Goal: Information Seeking & Learning: Understand process/instructions

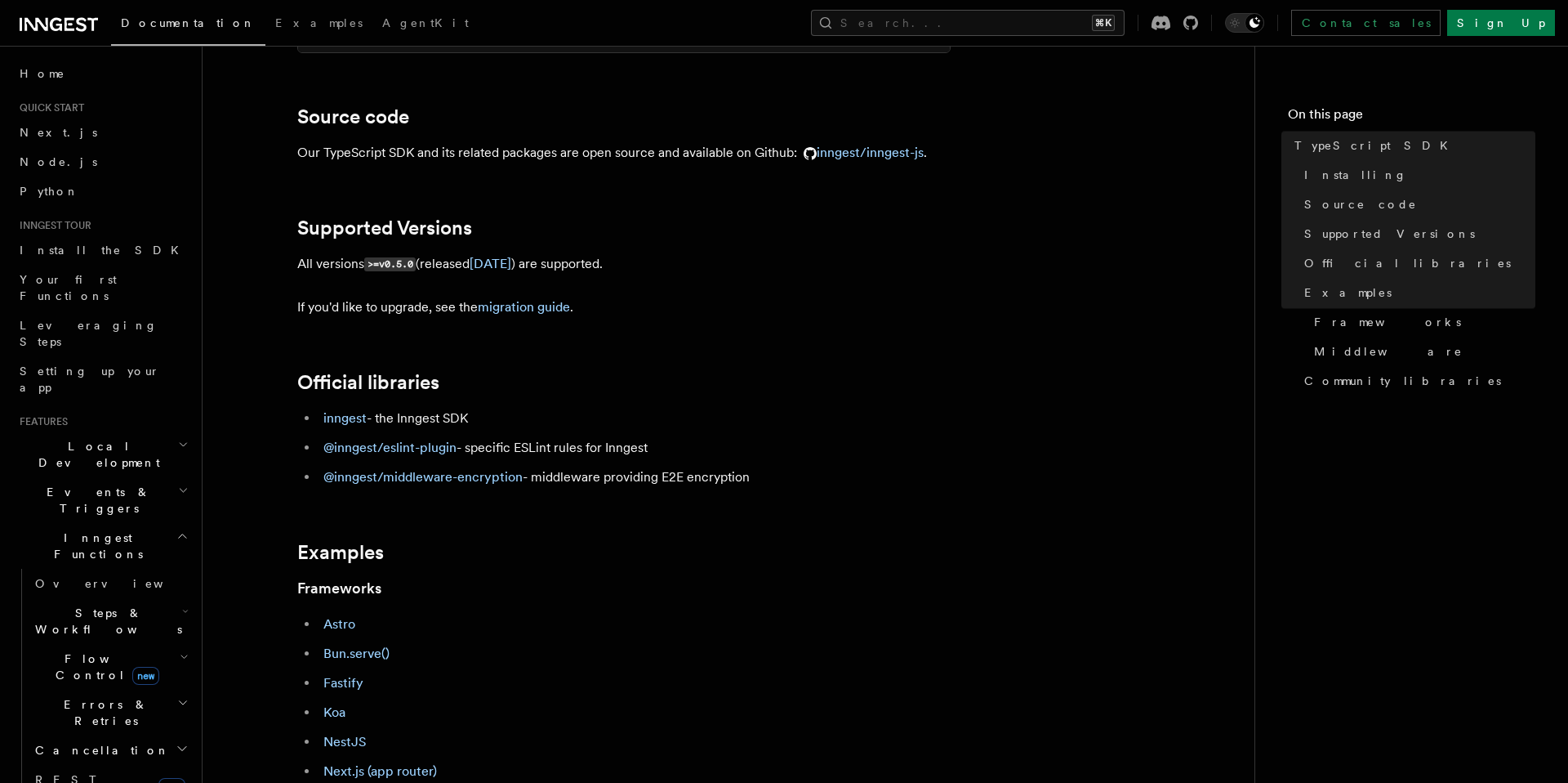
scroll to position [619, 0]
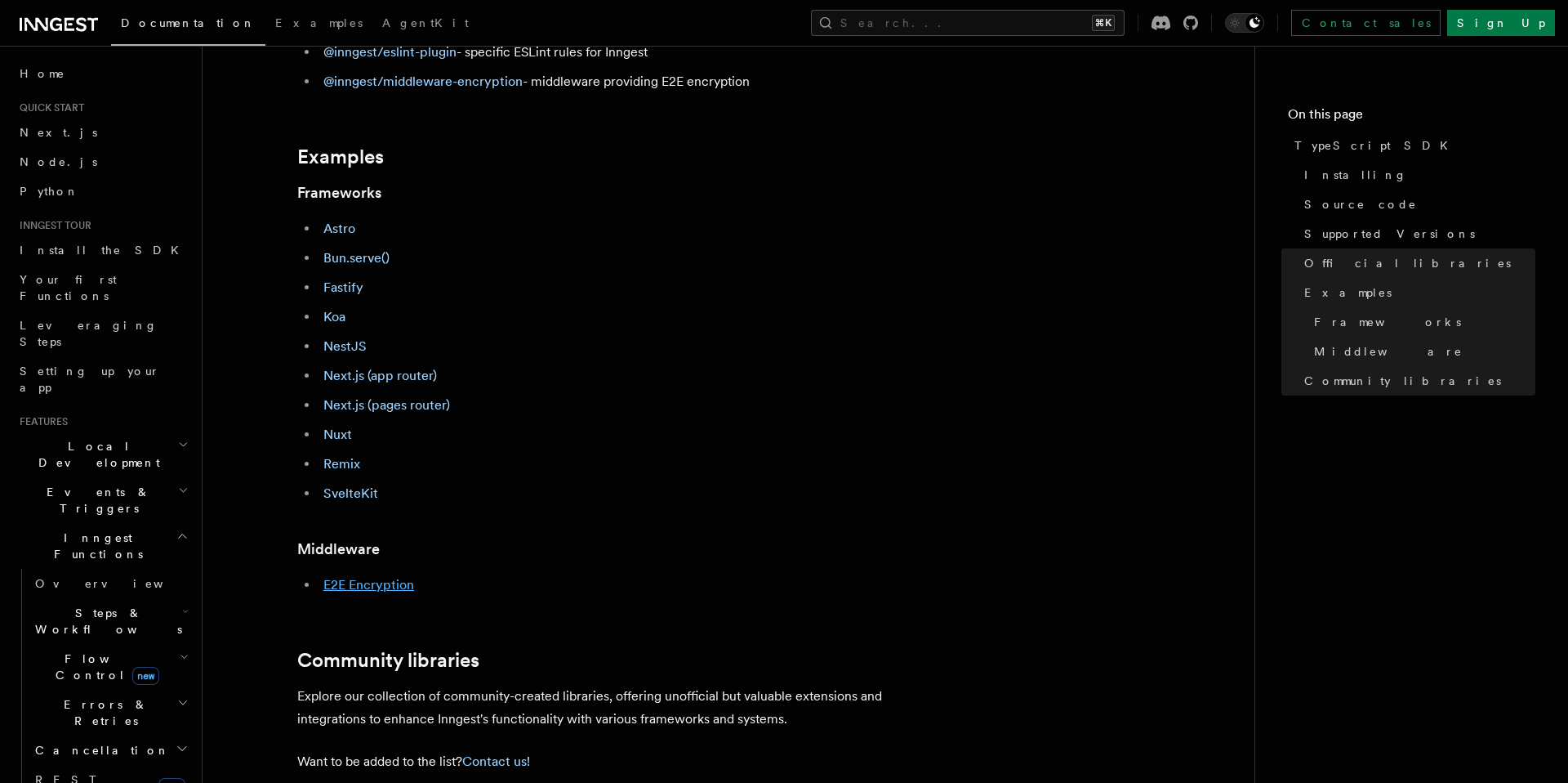
click at [391, 584] on link "E2E Encryption" at bounding box center [369, 585] width 90 height 15
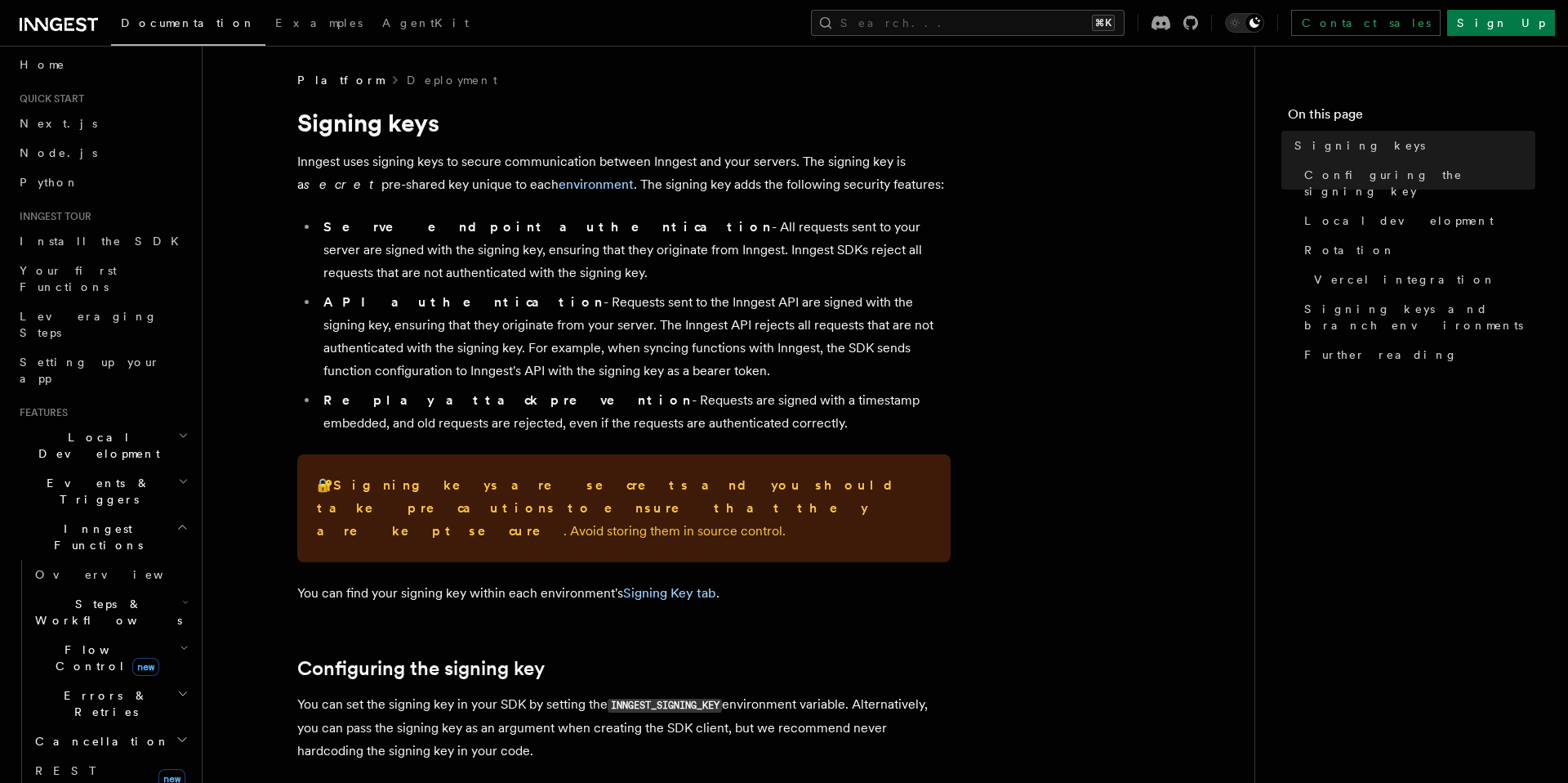
scroll to position [11, 0]
click at [124, 558] on link "Overview" at bounding box center [111, 572] width 164 height 30
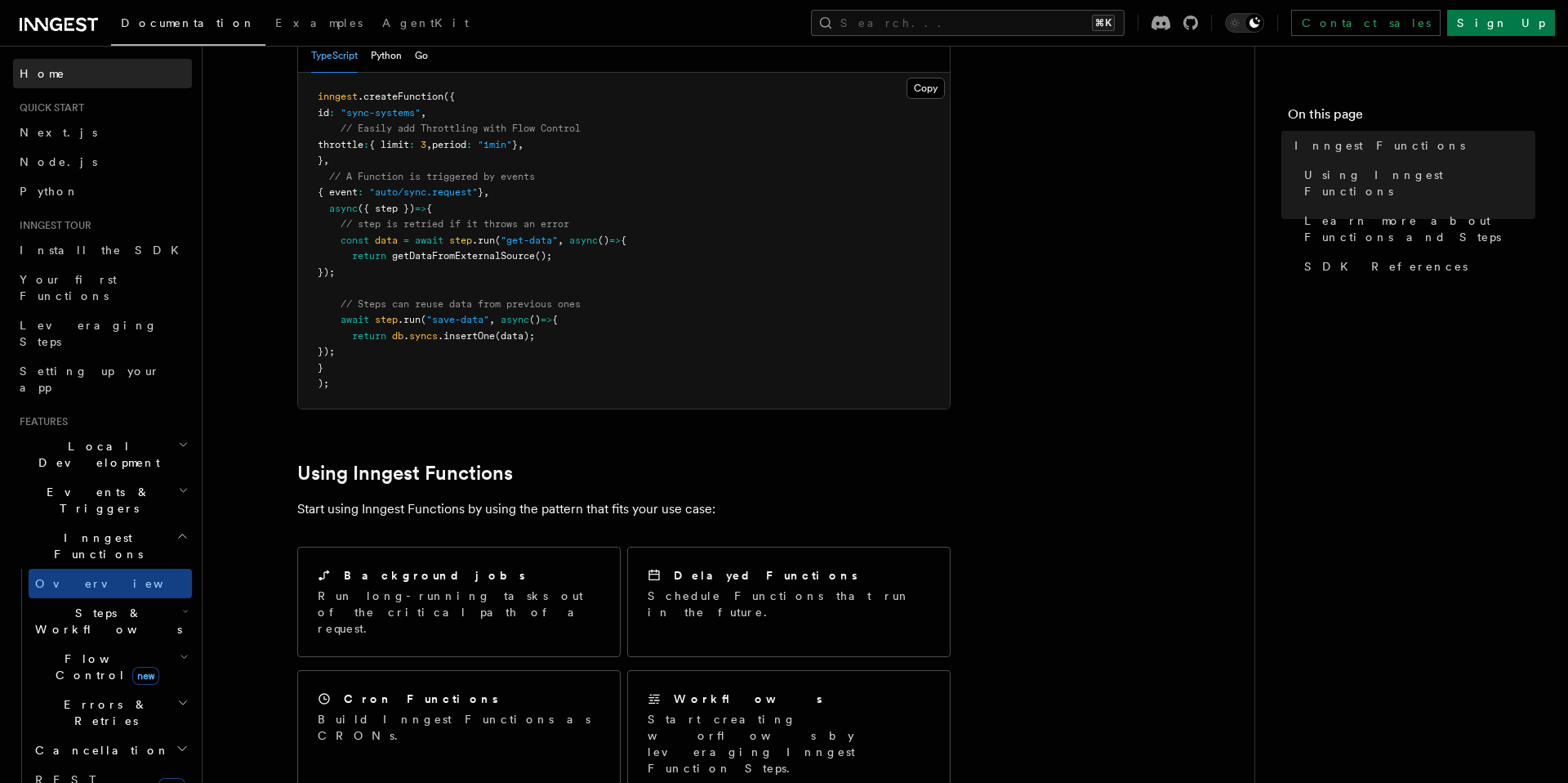
click at [89, 80] on link "Home" at bounding box center [103, 73] width 179 height 30
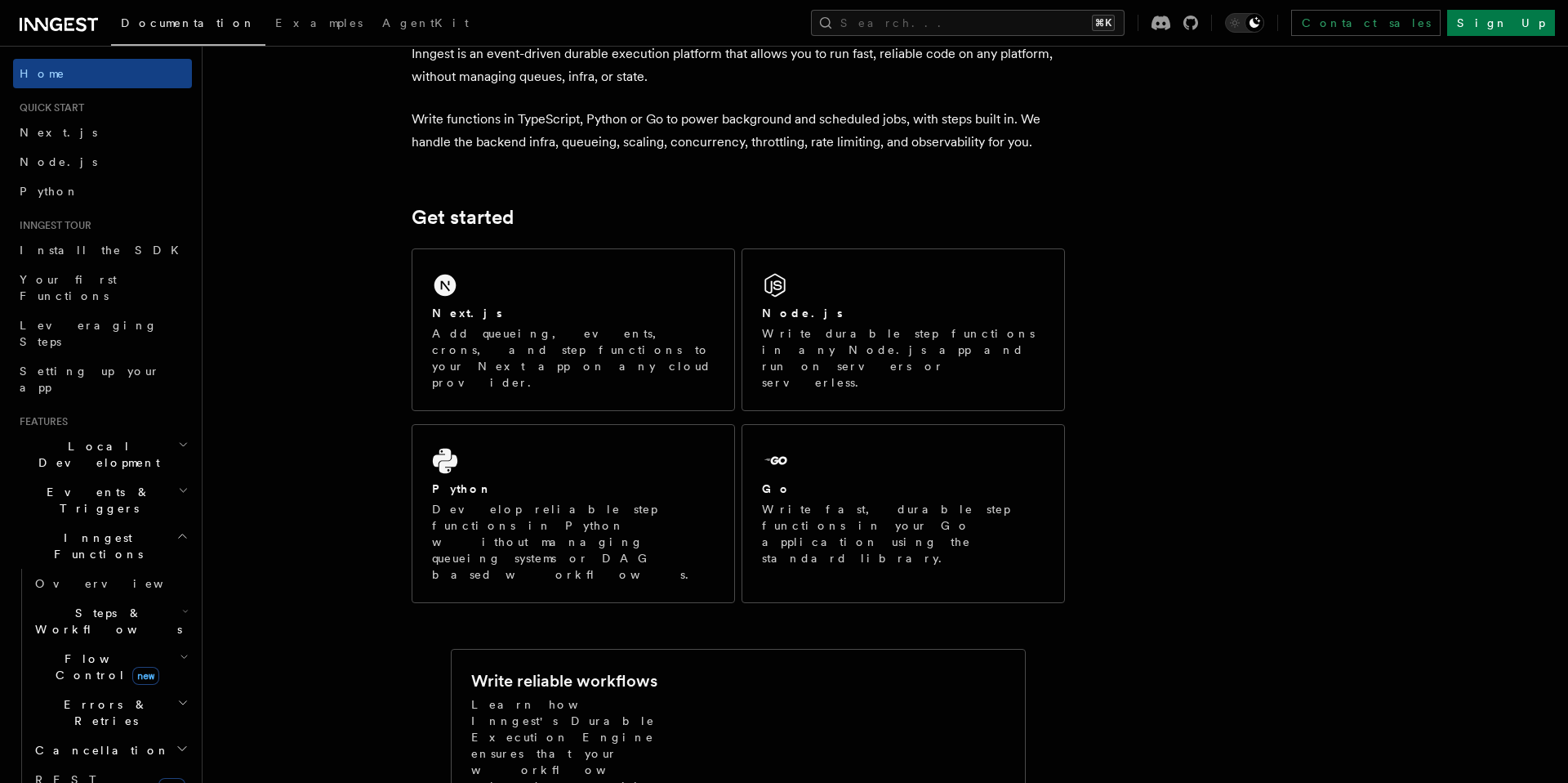
scroll to position [102, 0]
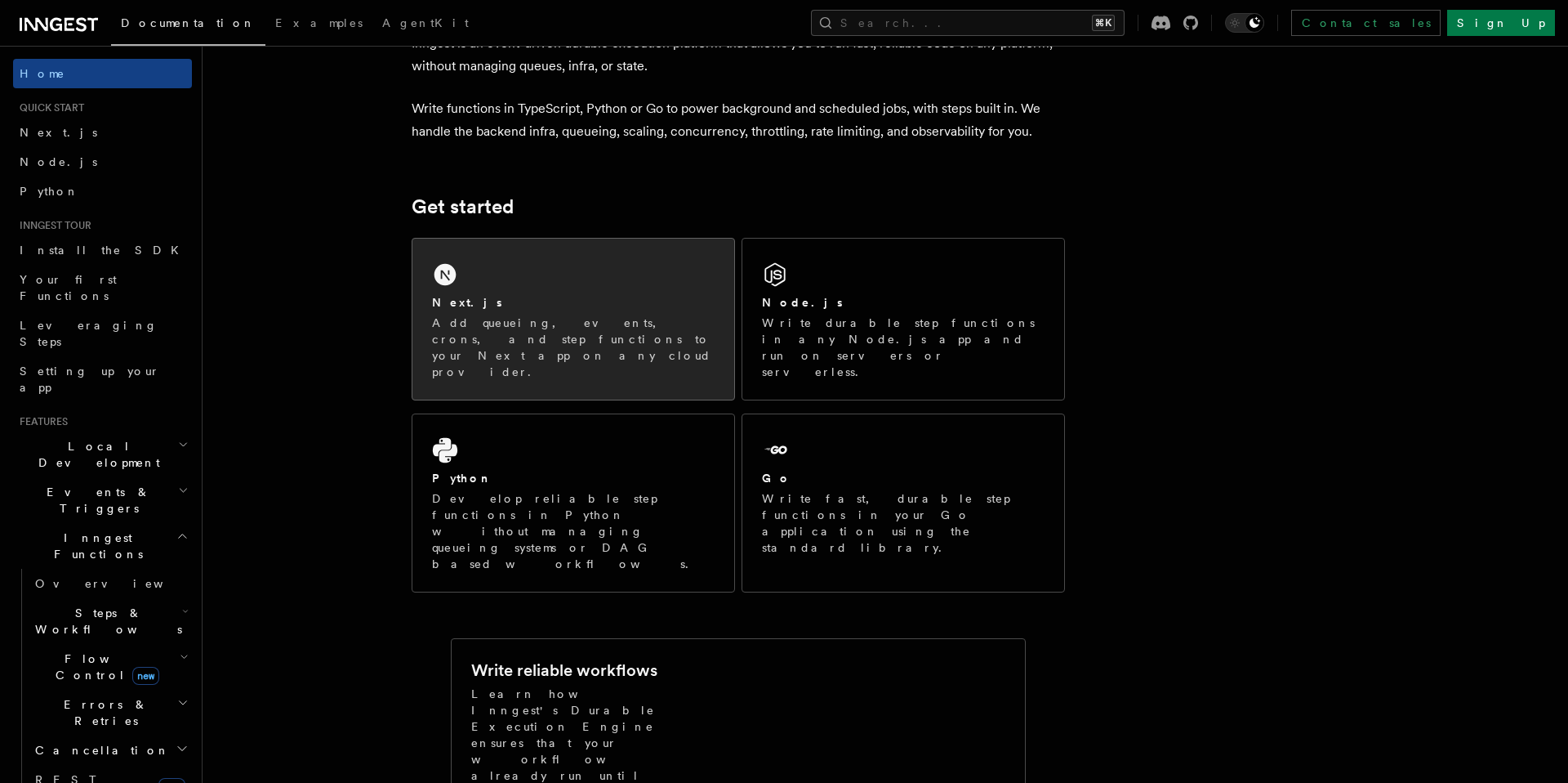
click at [683, 342] on p "Add queueing, events, crons, and step functions to your Next app on any cloud p…" at bounding box center [574, 348] width 283 height 65
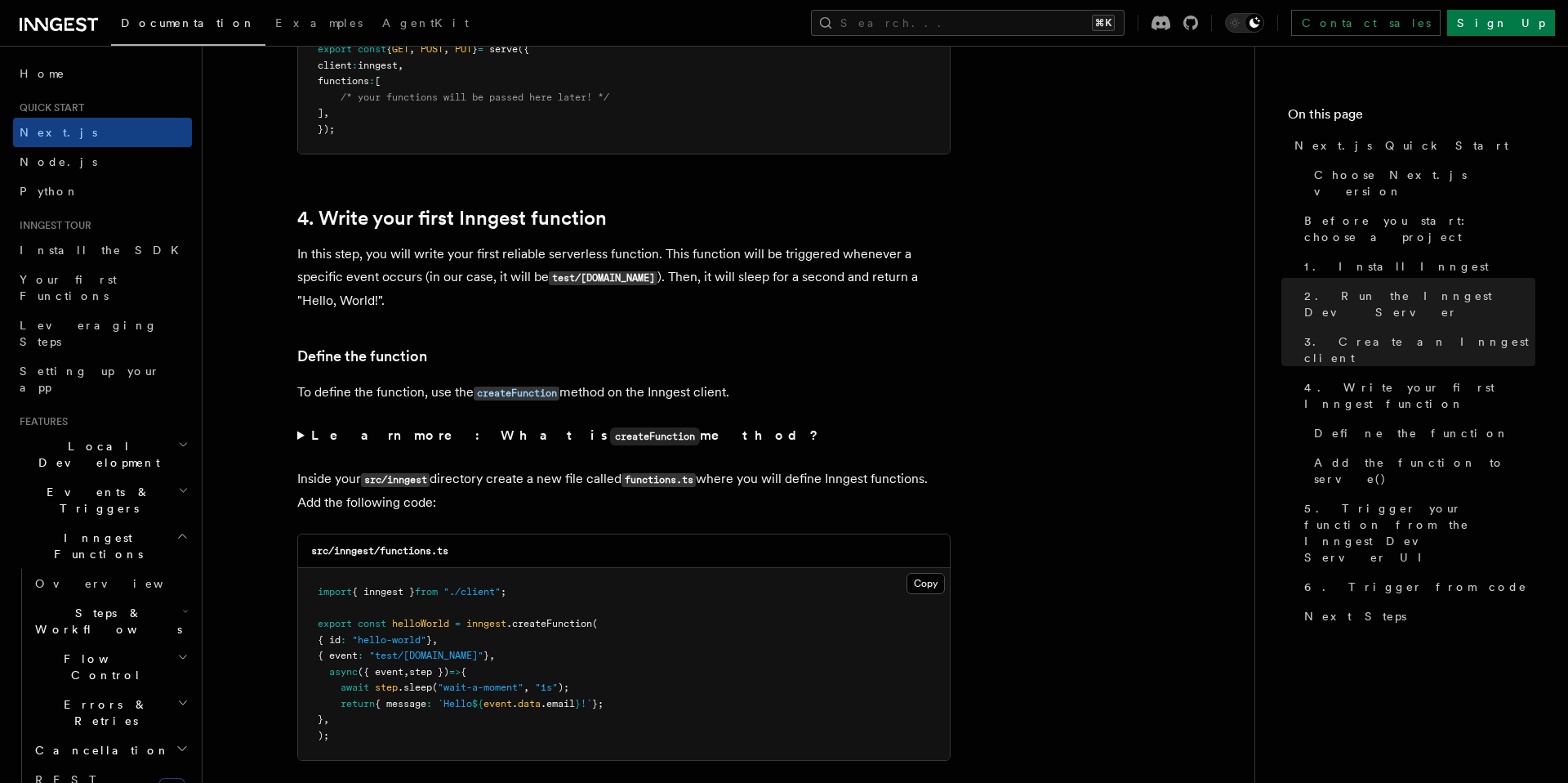
scroll to position [2513, 0]
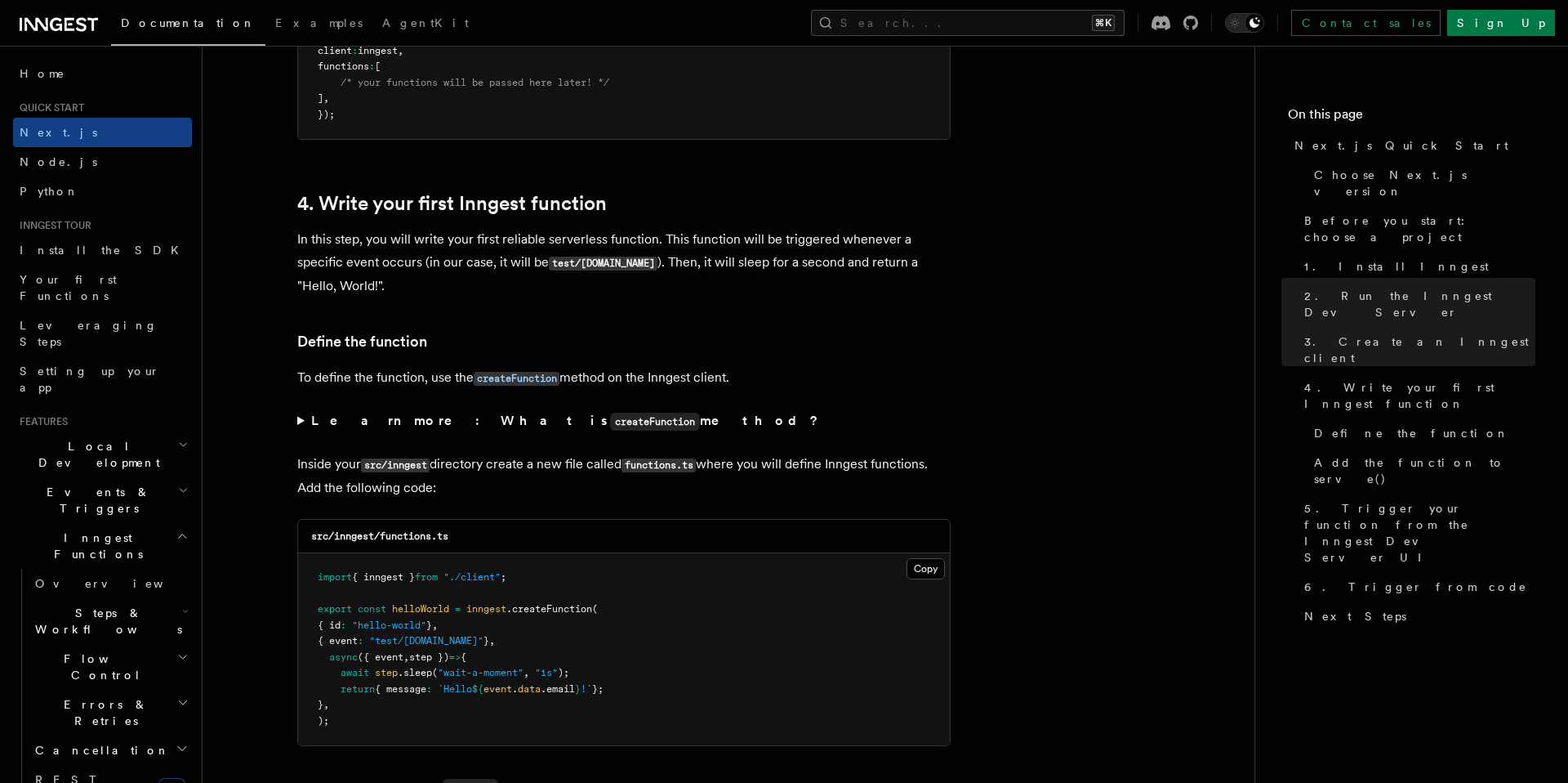
click at [299, 425] on summary "Learn more: What is createFunction method?" at bounding box center [624, 421] width 654 height 24
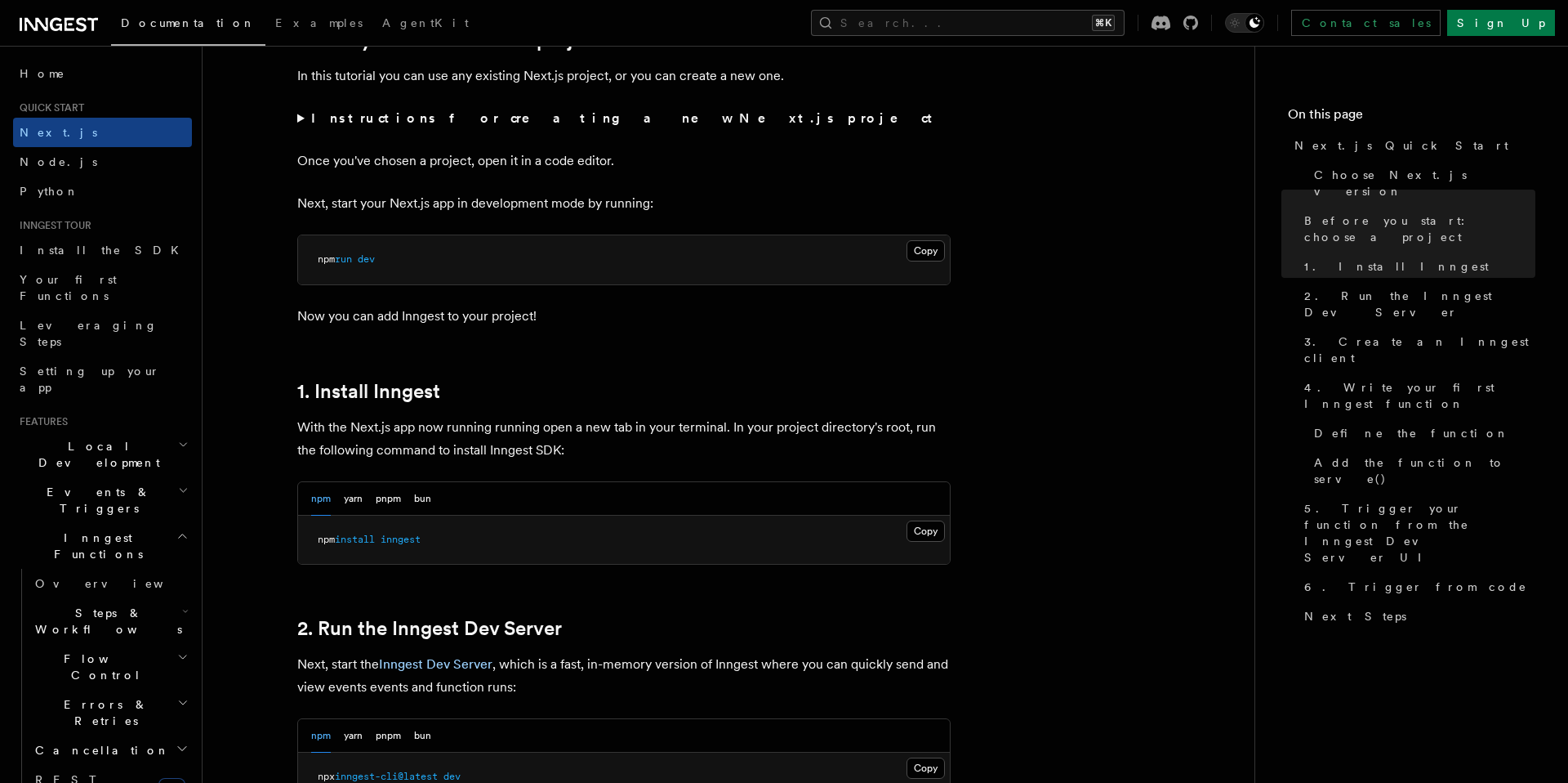
scroll to position [602, 0]
